Goal: Task Accomplishment & Management: Manage account settings

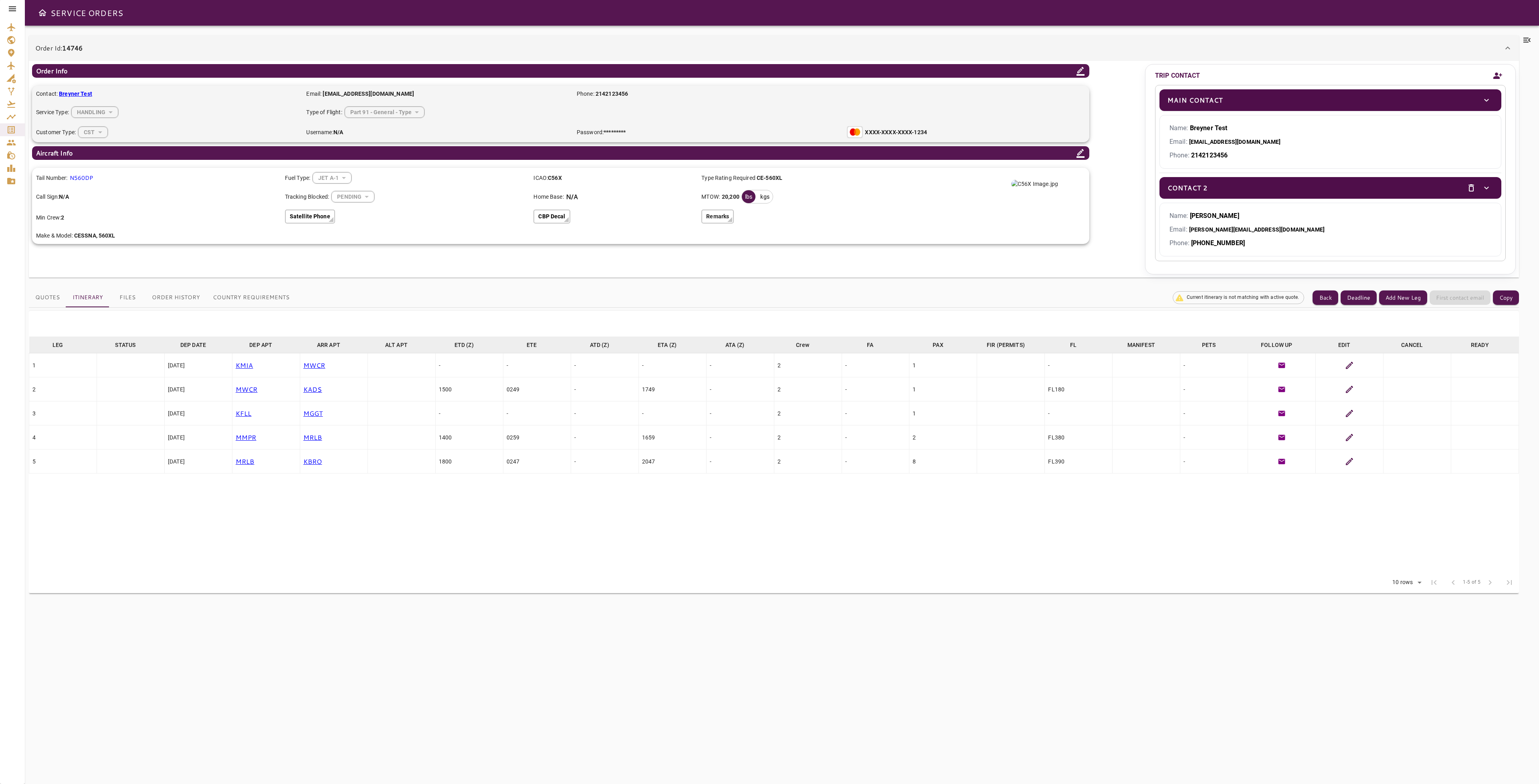
click at [274, 299] on button "Country Requirements" at bounding box center [251, 297] width 90 height 19
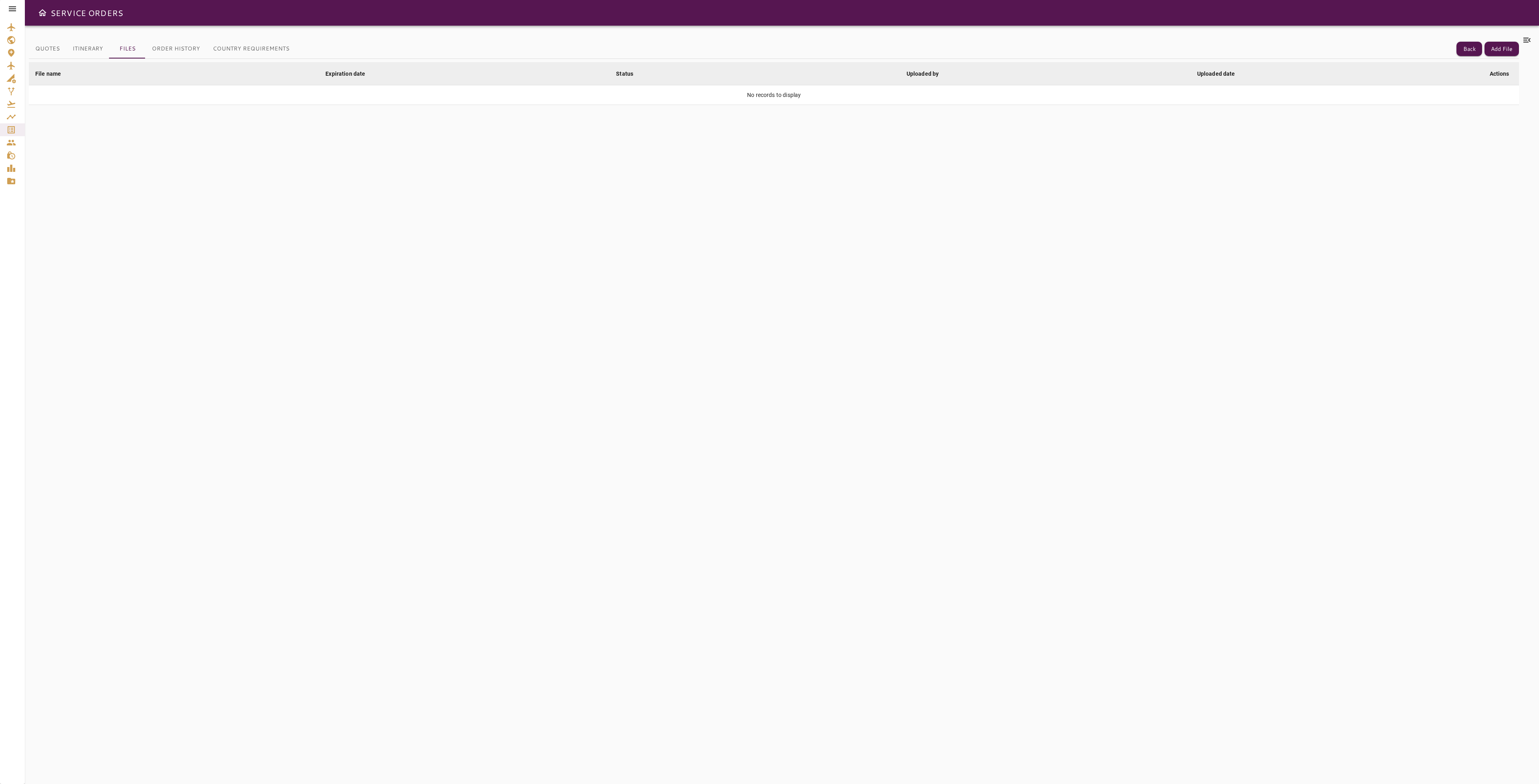
click at [248, 51] on button "Country Requirements" at bounding box center [251, 49] width 90 height 19
